Goal: Task Accomplishment & Management: Use online tool/utility

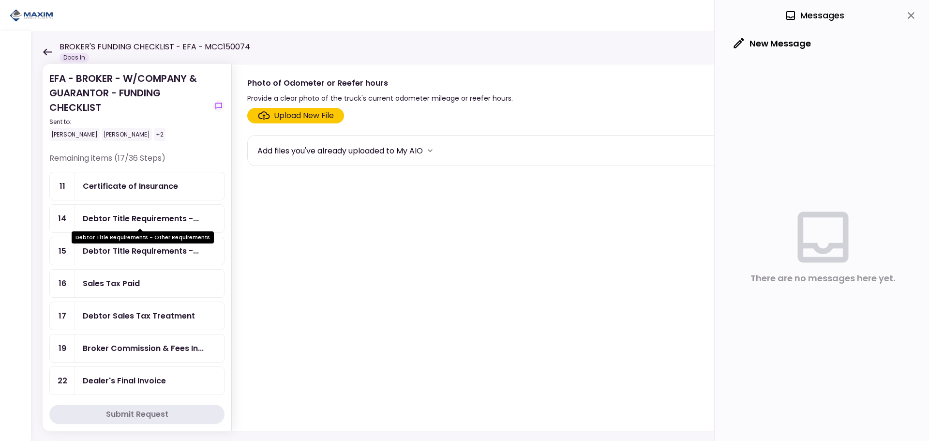
click at [106, 225] on div "Debtor Title Requirements - Other Requirements" at bounding box center [143, 234] width 142 height 19
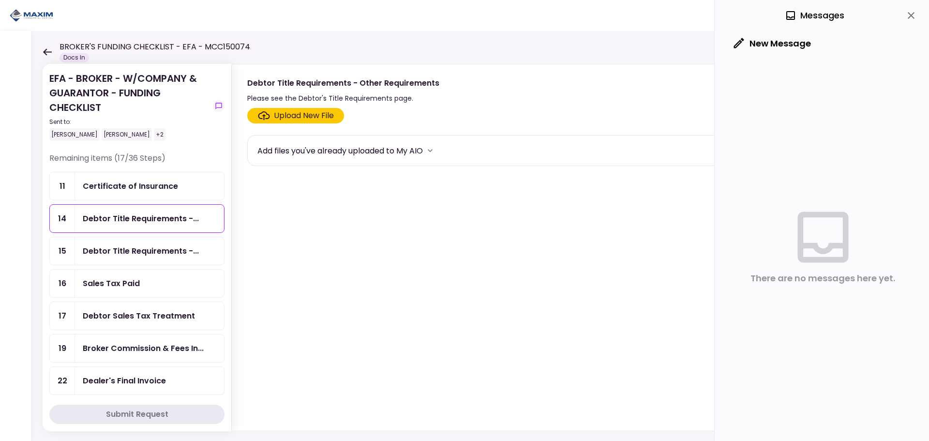
click at [111, 293] on div "Sales Tax Paid" at bounding box center [149, 284] width 149 height 28
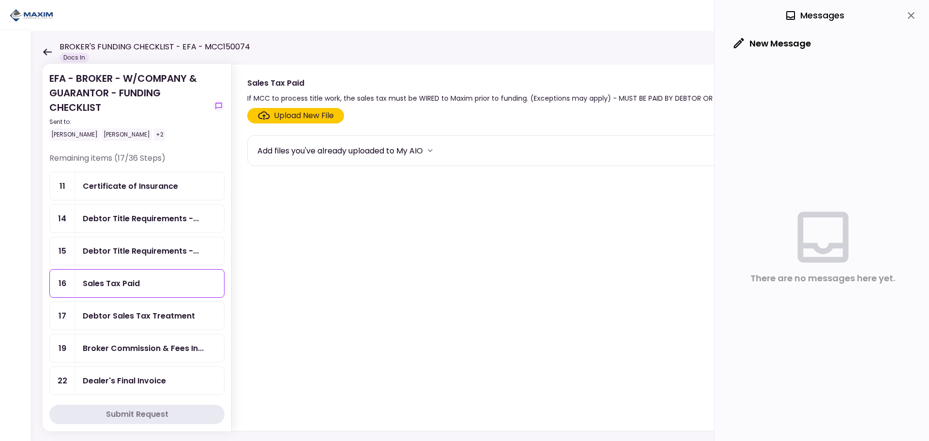
click at [110, 321] on div "Debtor Sales Tax Treatment" at bounding box center [139, 316] width 112 height 12
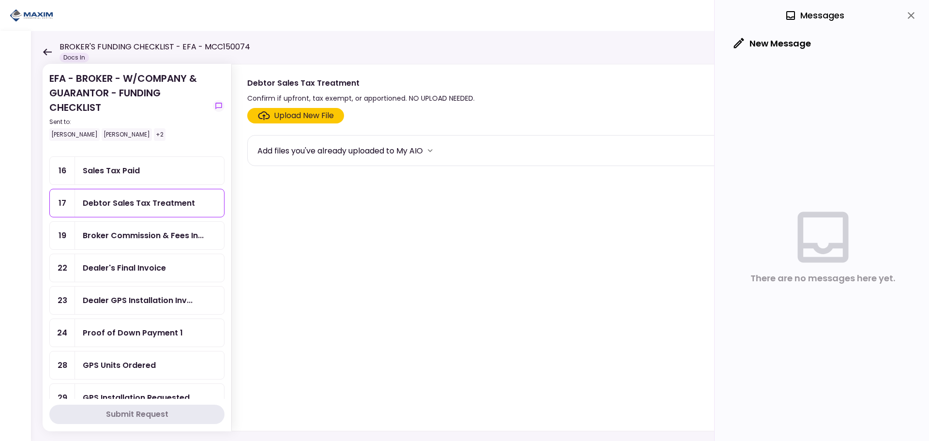
click at [135, 225] on div "Broker Commission & Fees In..." at bounding box center [149, 236] width 149 height 28
click at [313, 113] on div "Upload New File" at bounding box center [304, 116] width 60 height 12
click at [0, 0] on input "Upload New File" at bounding box center [0, 0] width 0 height 0
